Goal: Information Seeking & Learning: Understand process/instructions

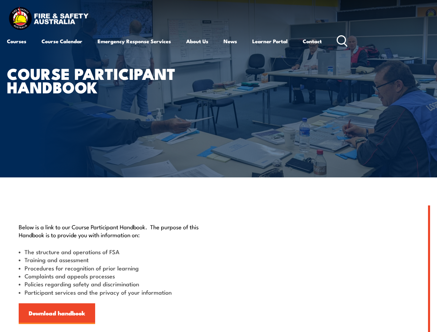
click at [218, 166] on article "Course Participant Handbook" at bounding box center [218, 88] width 423 height 177
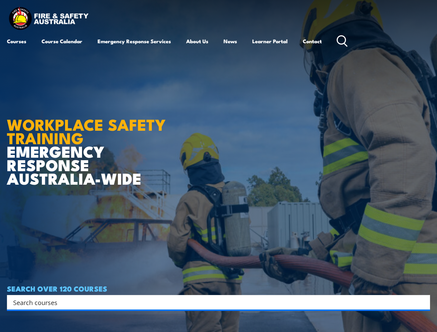
click at [218, 166] on article "WORKPLACE SAFETY TRAINING EMERGENCY RESPONSE AUSTRALIA-WIDE SEARCH OVER 120 COU…" at bounding box center [218, 166] width 423 height 332
click at [214, 302] on input "Search input" at bounding box center [213, 302] width 401 height 10
click at [423, 302] on icon "Search magnifier button" at bounding box center [423, 302] width 8 height 10
